Goal: Information Seeking & Learning: Learn about a topic

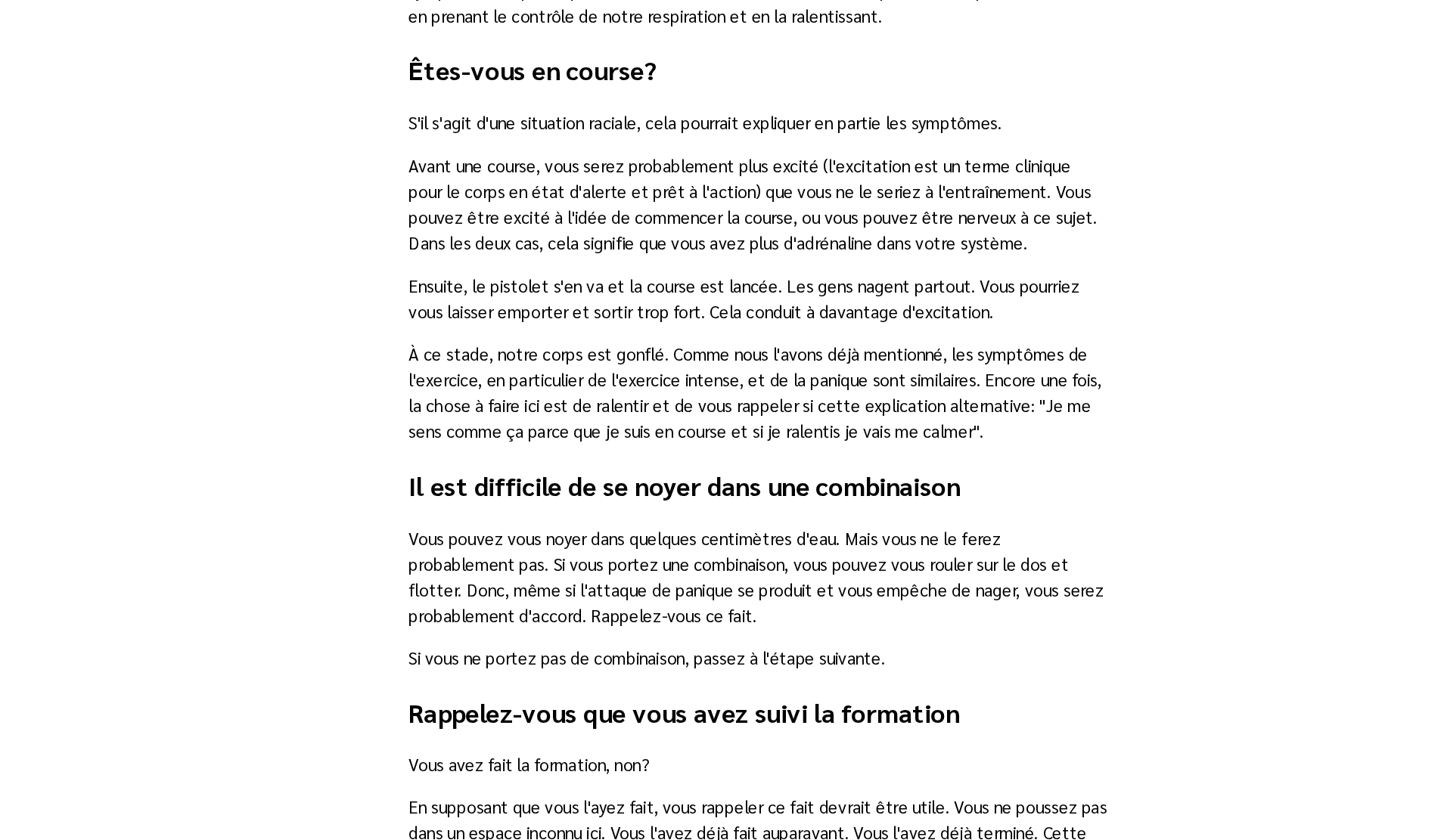
scroll to position [1348, 0]
drag, startPoint x: 643, startPoint y: 312, endPoint x: 702, endPoint y: 320, distance: 59.5
click at [702, 324] on p "S'il s'agit d'une situation raciale, cela pourrait expliquer en partie les symp…" at bounding box center [721, 333] width 494 height 19
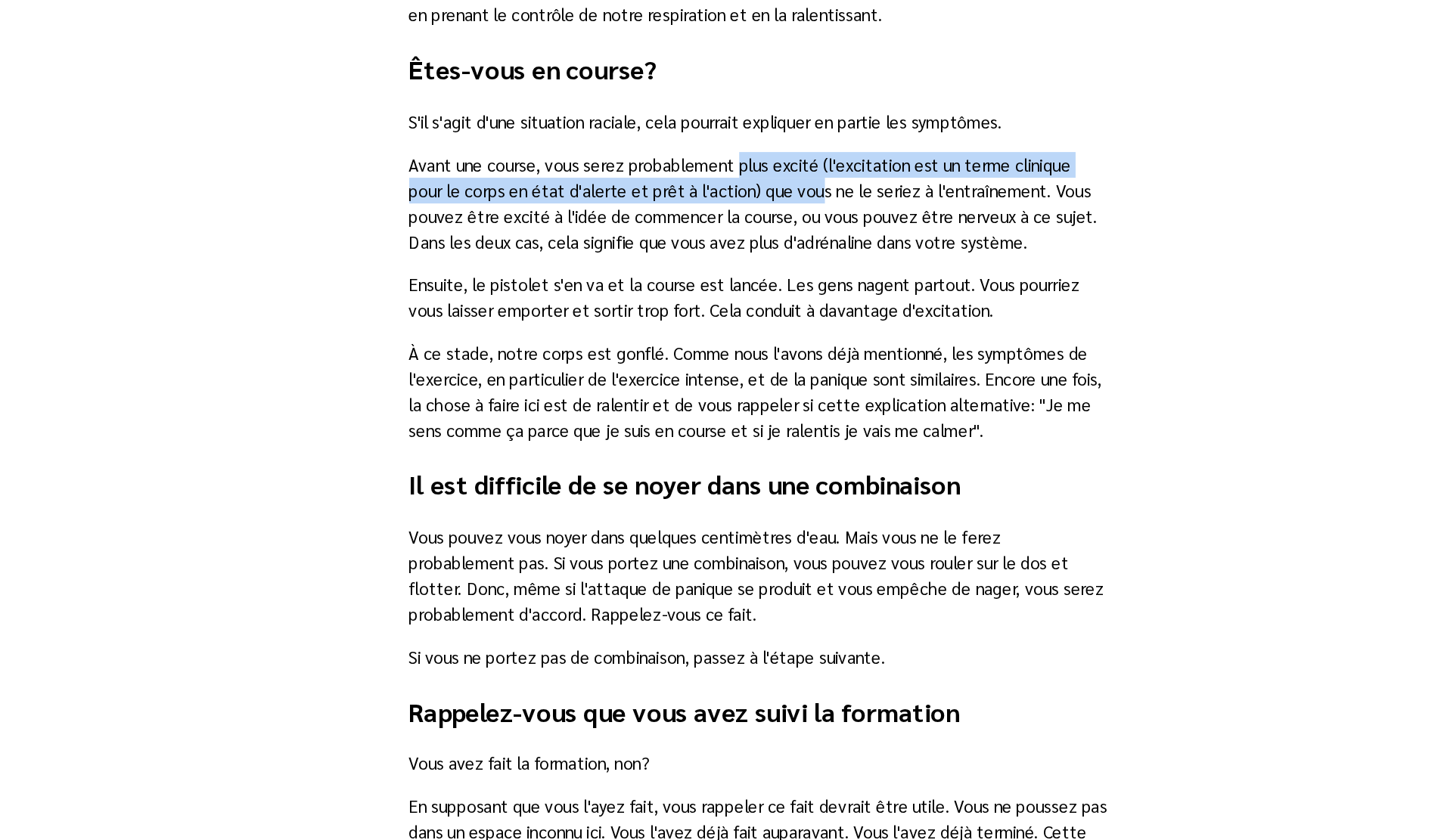
drag, startPoint x: 702, startPoint y: 347, endPoint x: 727, endPoint y: 368, distance: 32.6
click at [727, 368] on p "Avant une course, vous serez probablement plus excité (l'excitation est un term…" at bounding box center [721, 390] width 494 height 73
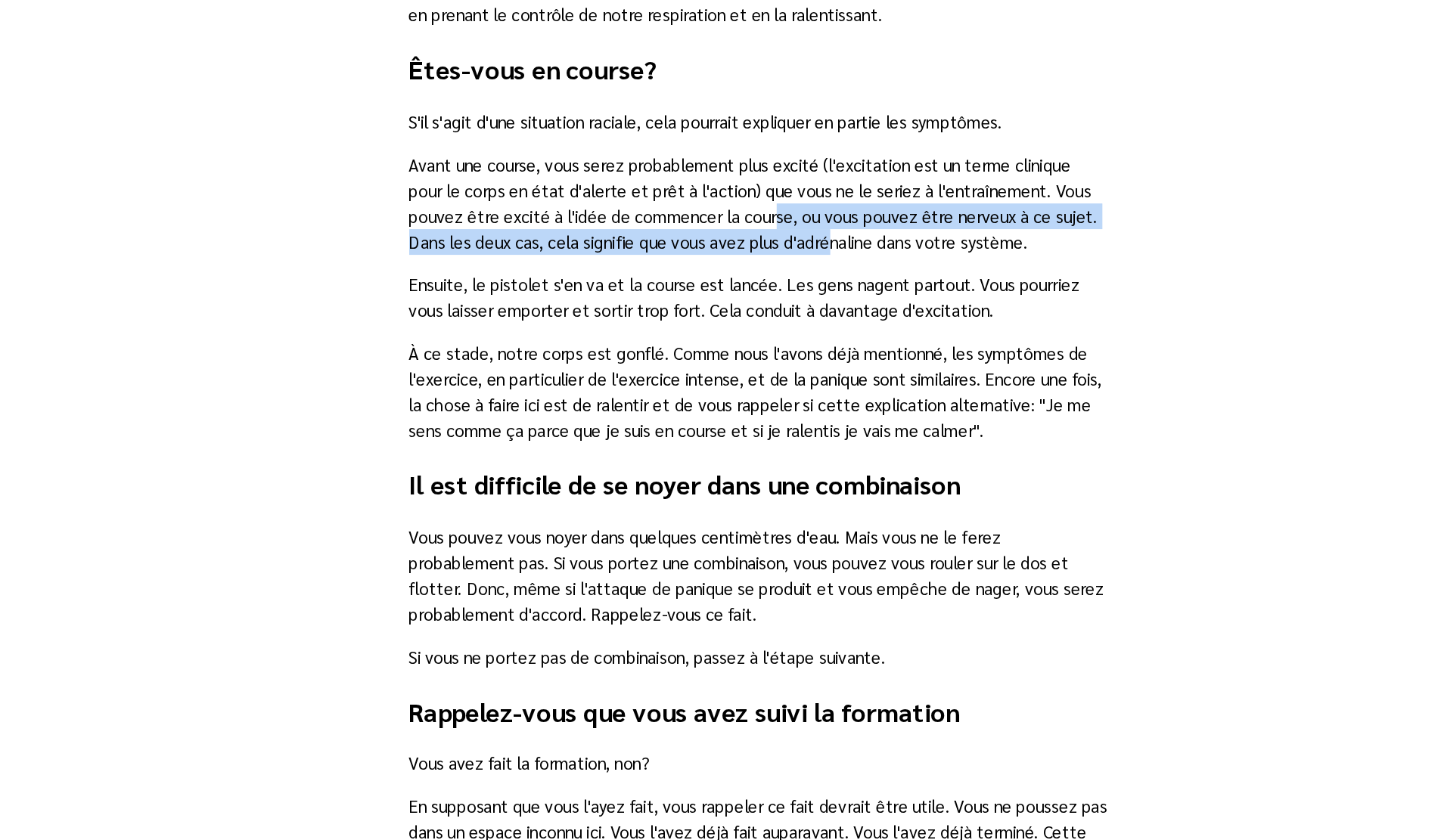
drag, startPoint x: 687, startPoint y: 388, endPoint x: 717, endPoint y: 397, distance: 31.3
click at [717, 397] on p "Avant une course, vous serez probablement plus excité (l'excitation est un term…" at bounding box center [721, 390] width 494 height 73
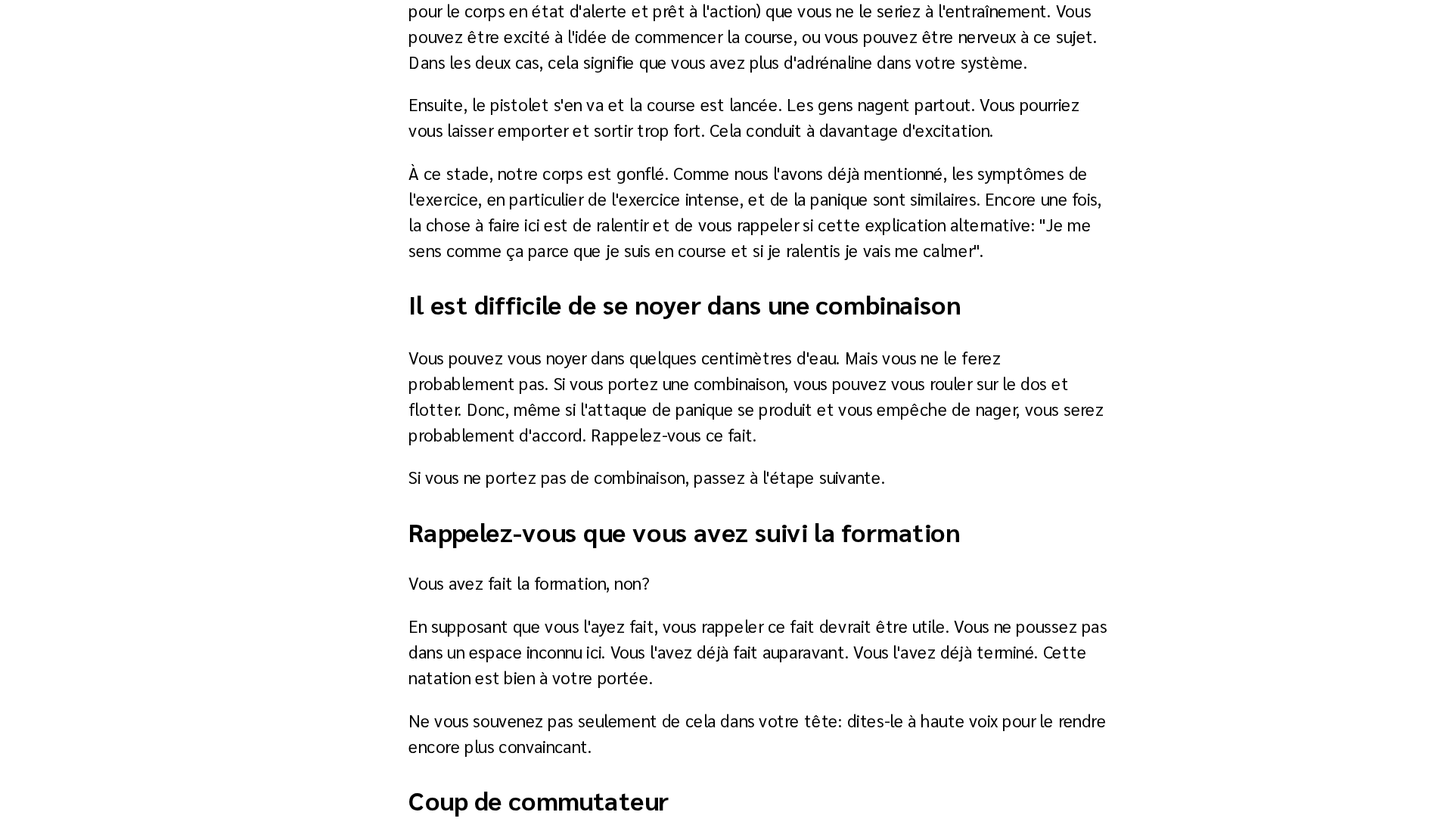
scroll to position [1476, 0]
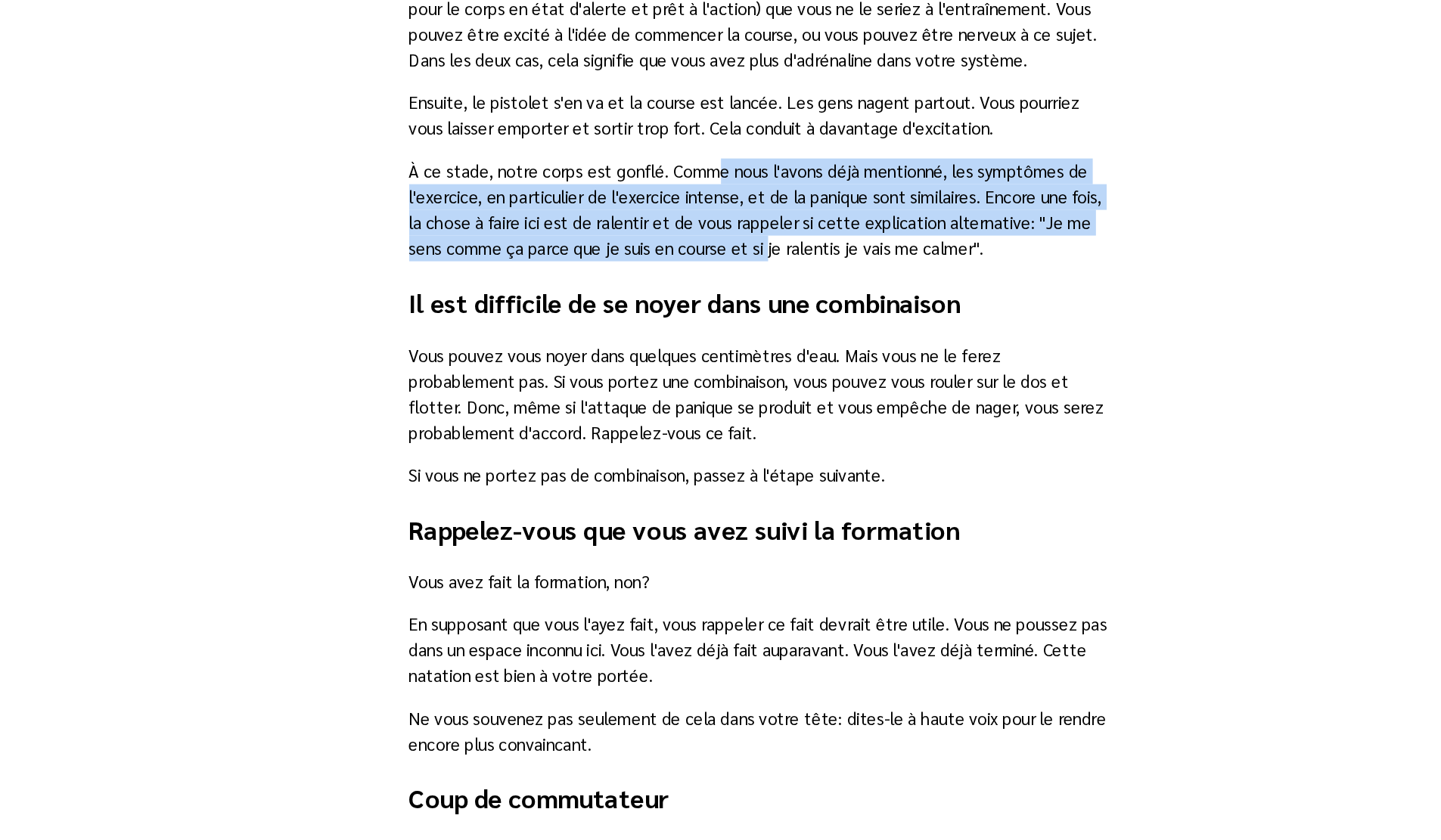
drag, startPoint x: 674, startPoint y: 350, endPoint x: 723, endPoint y: 395, distance: 66.5
click at [723, 395] on p "À ce stade, notre corps est gonflé. Comme nous l'avons déjà mentionné, les symp…" at bounding box center [721, 395] width 494 height 73
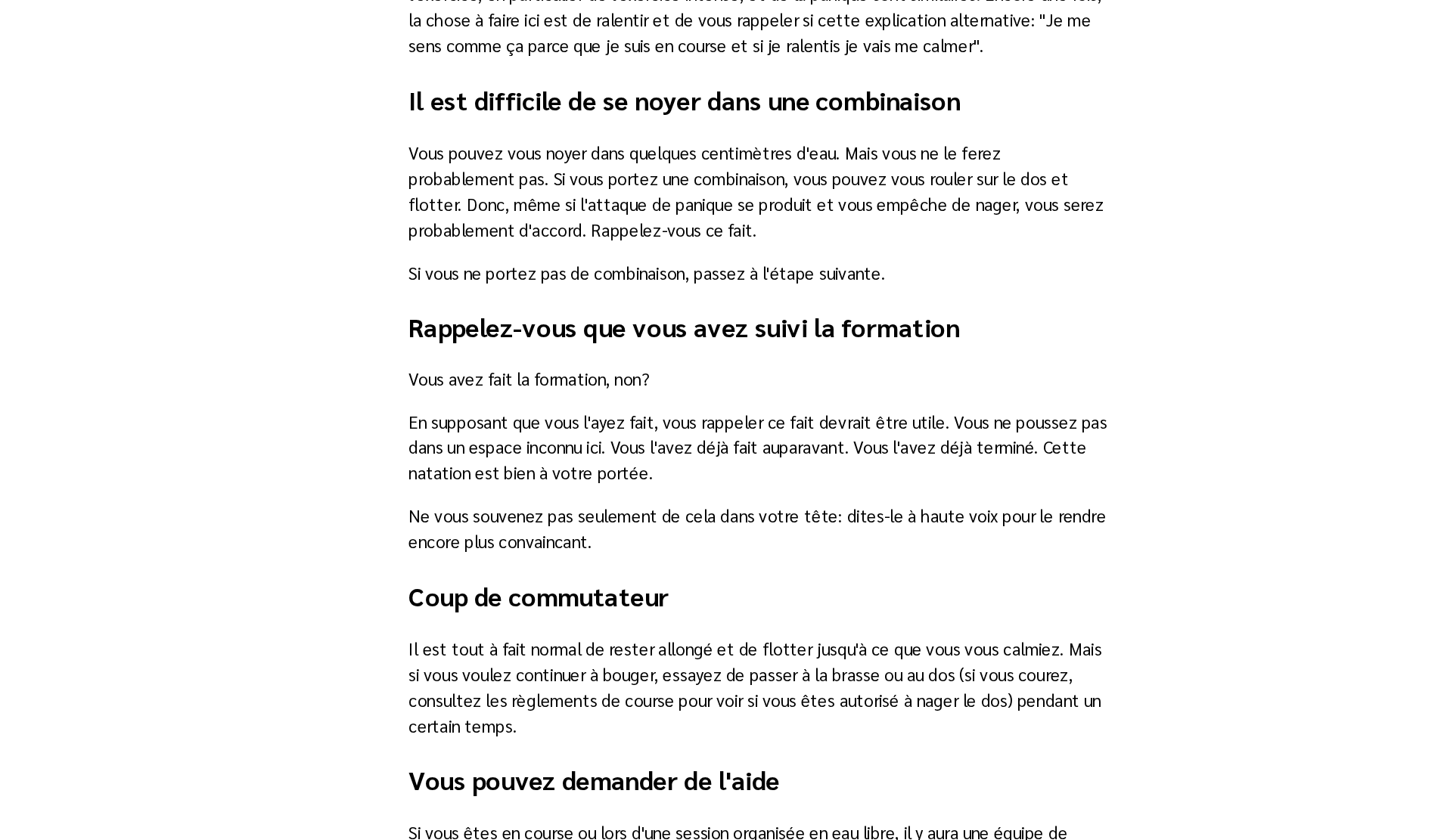
scroll to position [1658, 0]
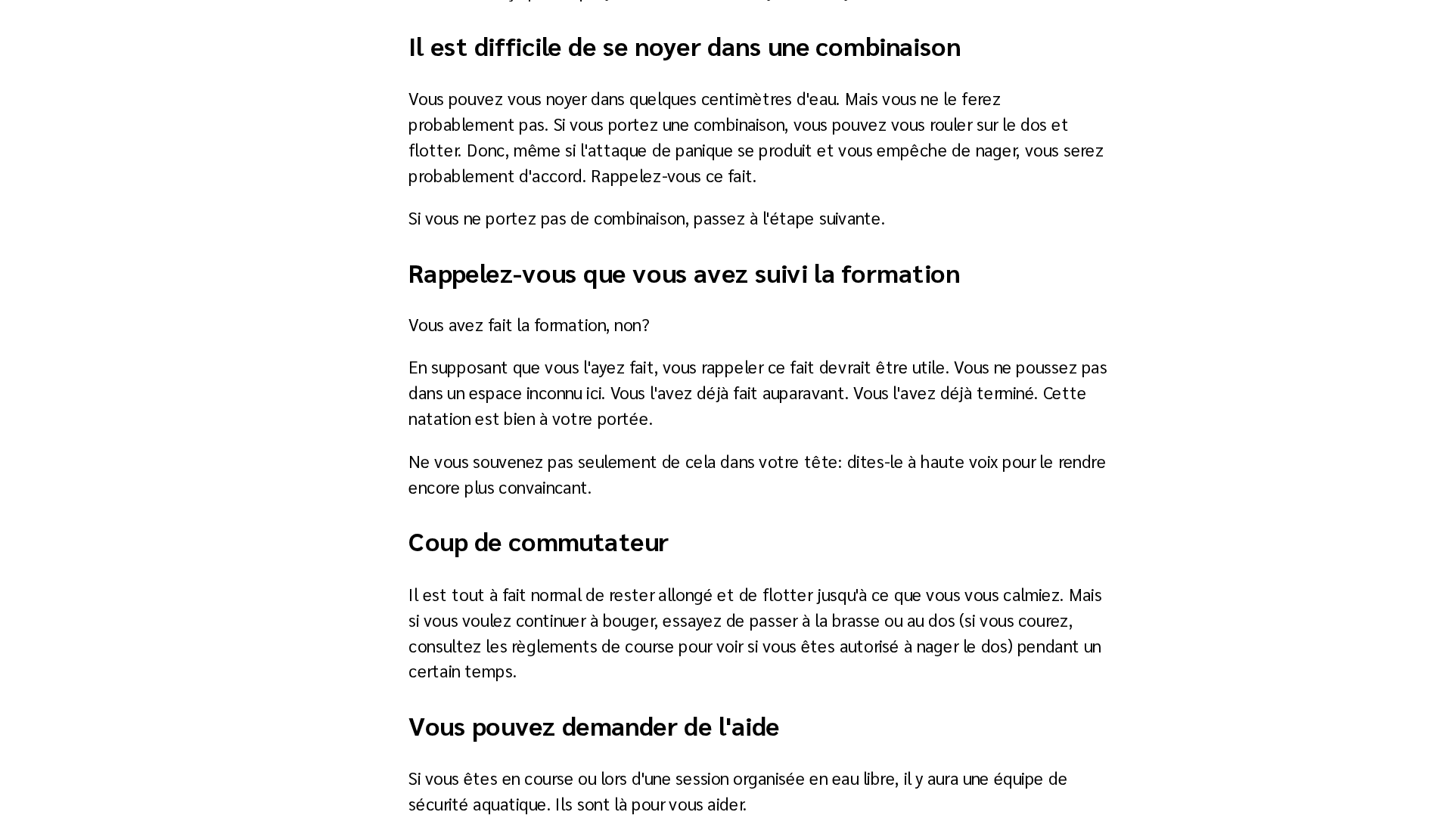
drag, startPoint x: 648, startPoint y: 315, endPoint x: 714, endPoint y: 356, distance: 77.7
click at [714, 356] on p "Vous pouvez vous noyer dans quelques centimètres d'eau. Mais vous ne le ferez p…" at bounding box center [721, 343] width 494 height 73
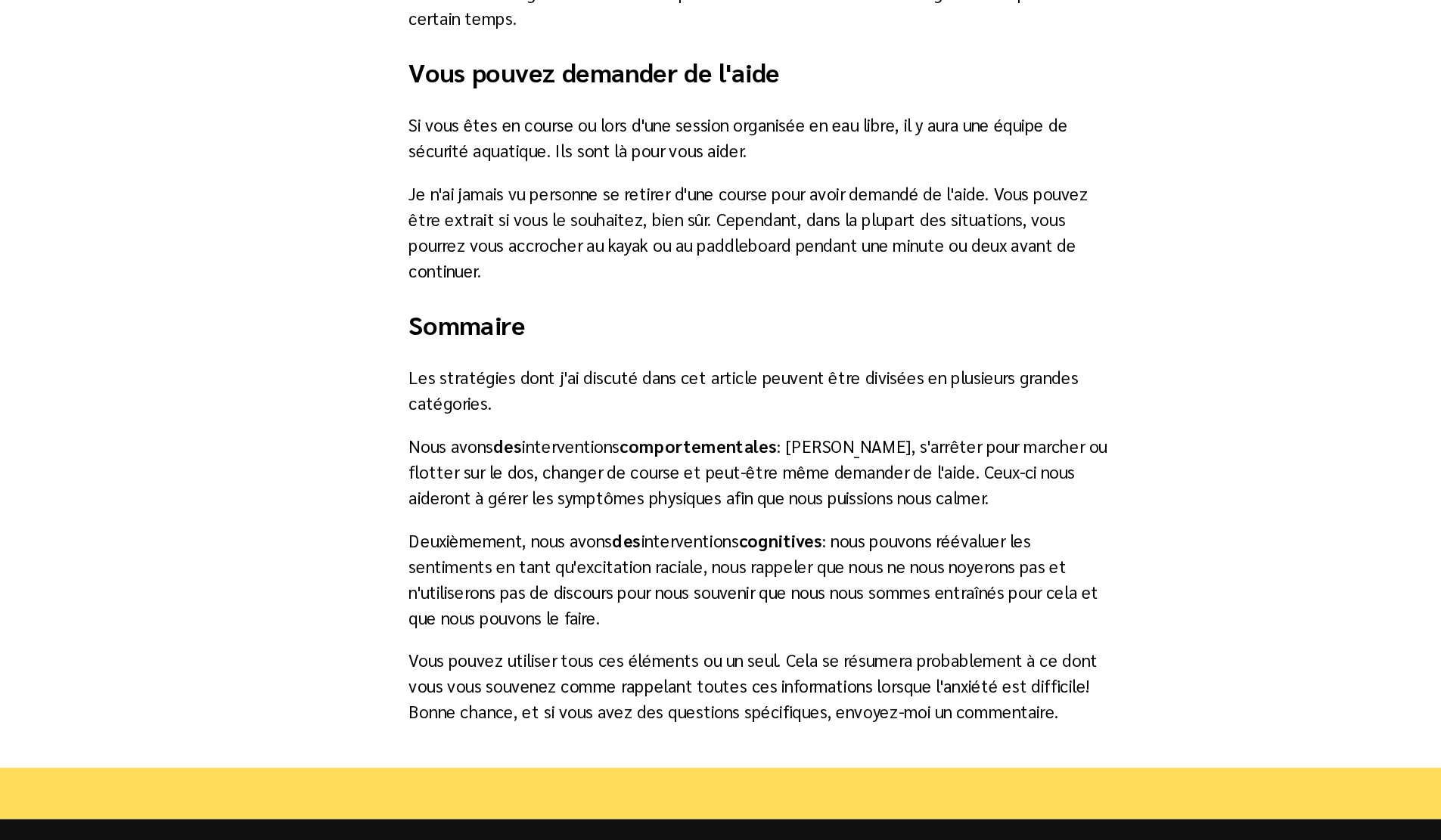
scroll to position [2211, 0]
